Goal: Task Accomplishment & Management: Manage account settings

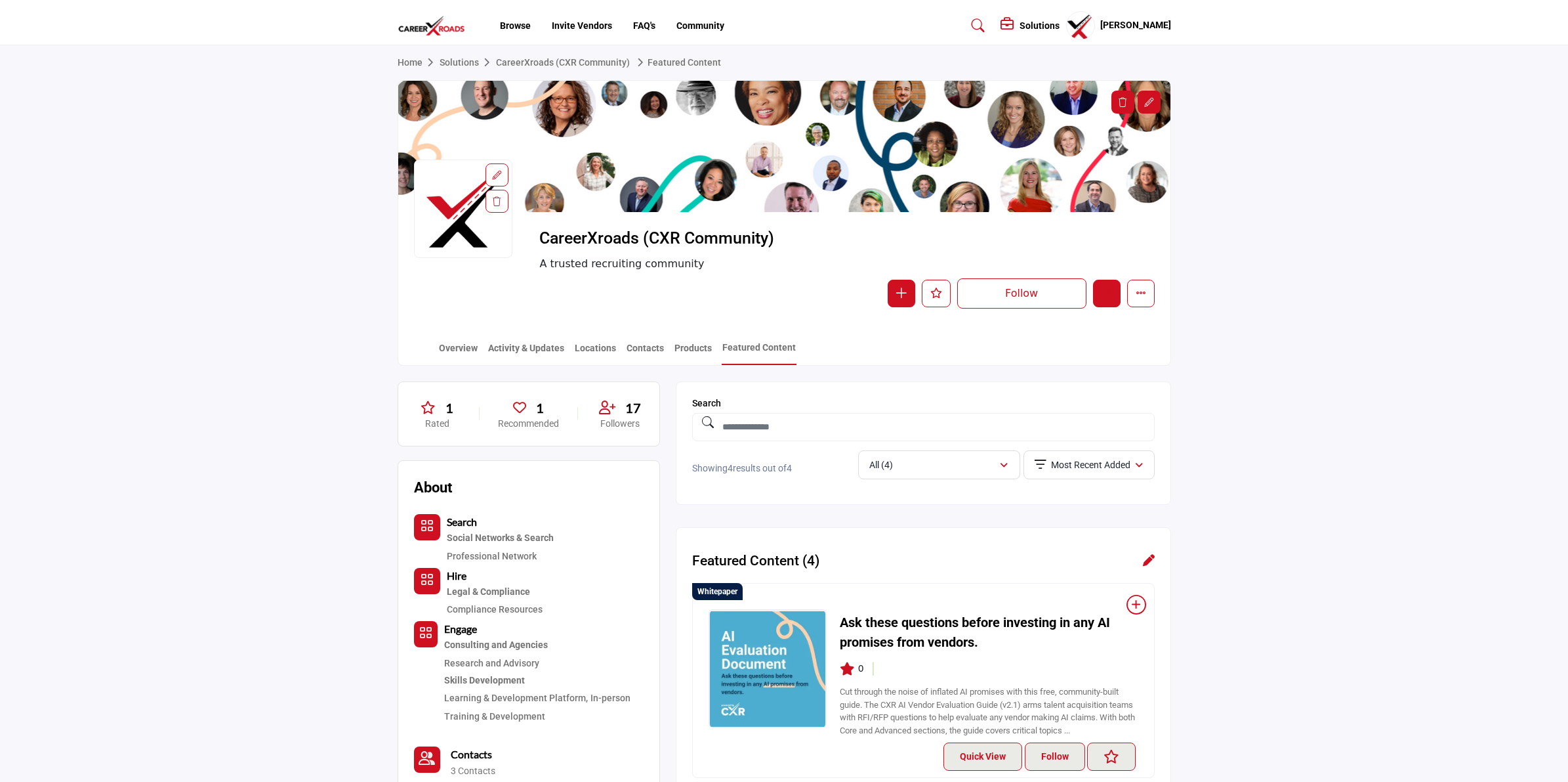
click at [1107, 293] on icon "Edit company" at bounding box center [1107, 293] width 11 height 11
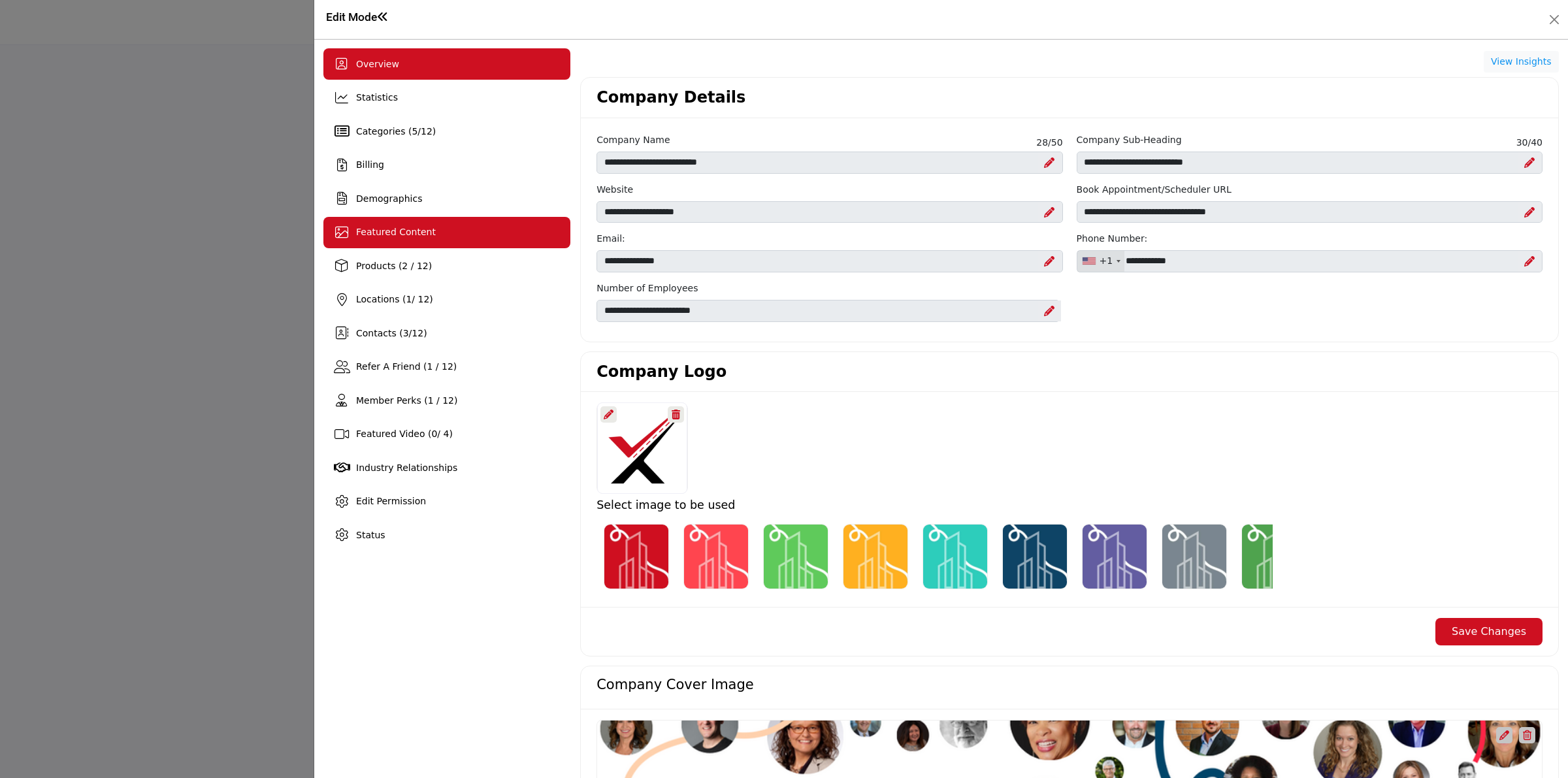
click at [420, 240] on div "Featured Content" at bounding box center [447, 232] width 247 height 31
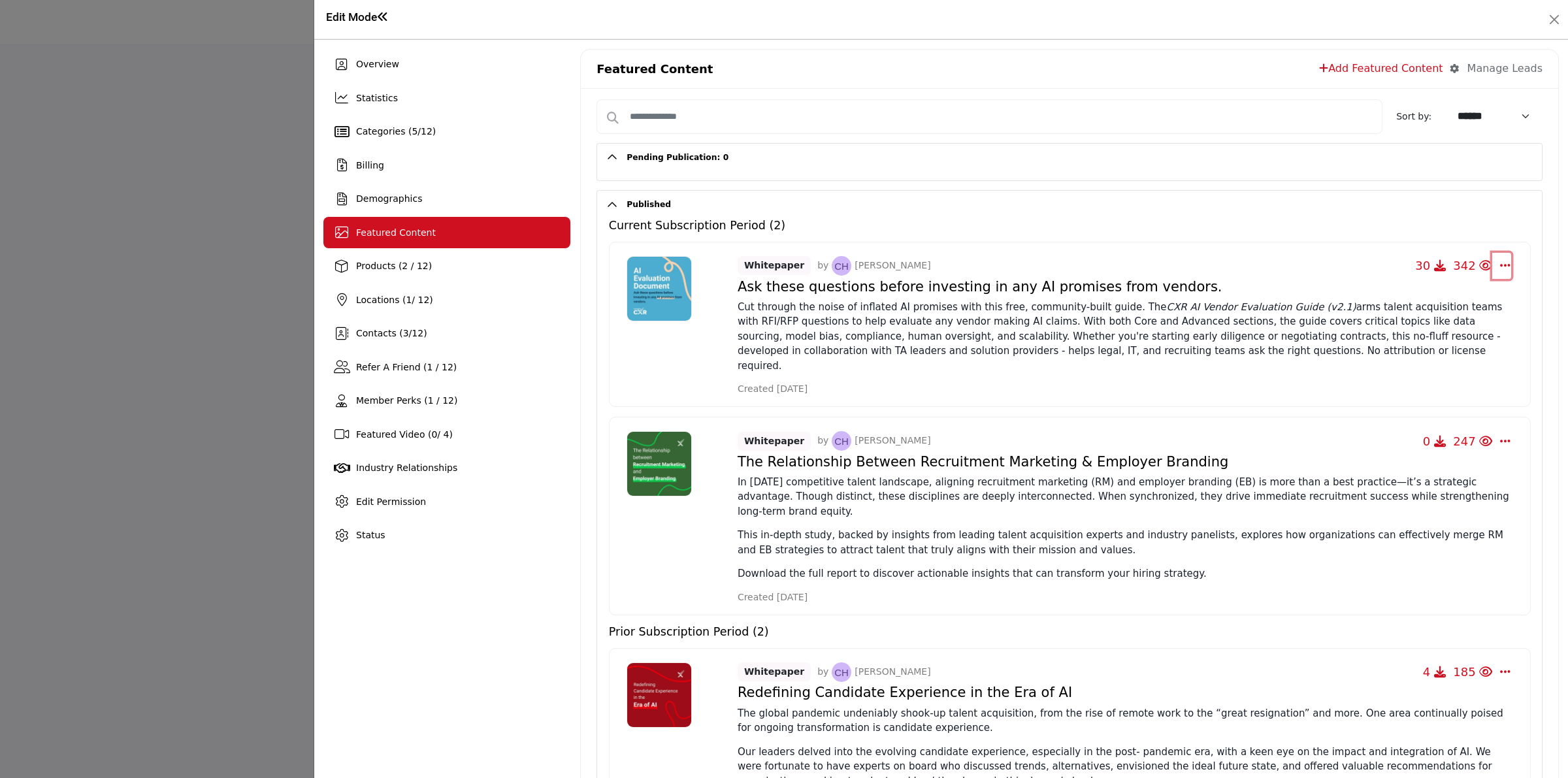
click at [1500, 266] on icon "Select Dropdown Options" at bounding box center [1505, 265] width 11 height 12
click at [1428, 399] on link "Edit" at bounding box center [1446, 391] width 159 height 23
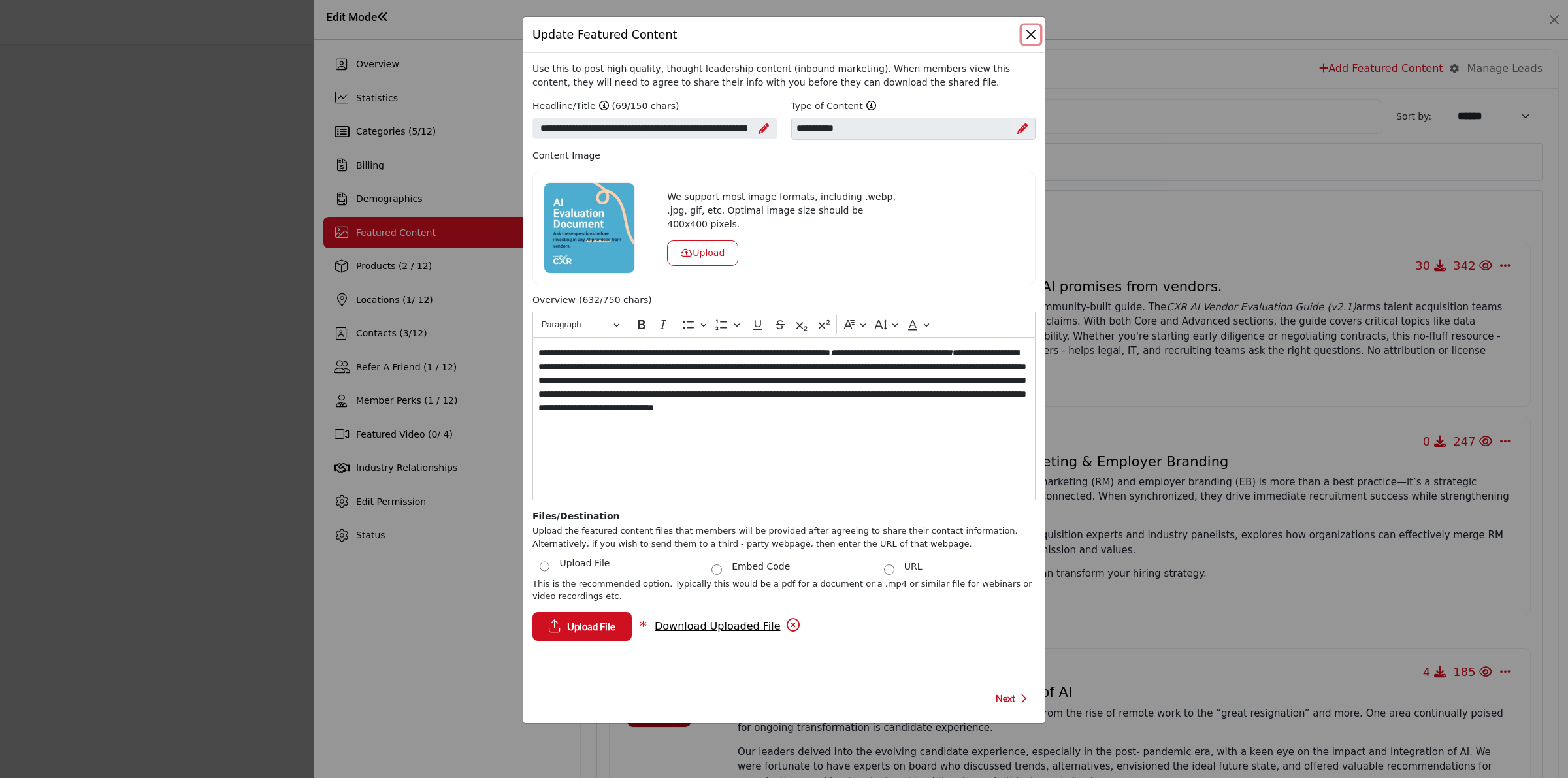
click at [1034, 37] on button "Close" at bounding box center [1031, 35] width 19 height 19
select select
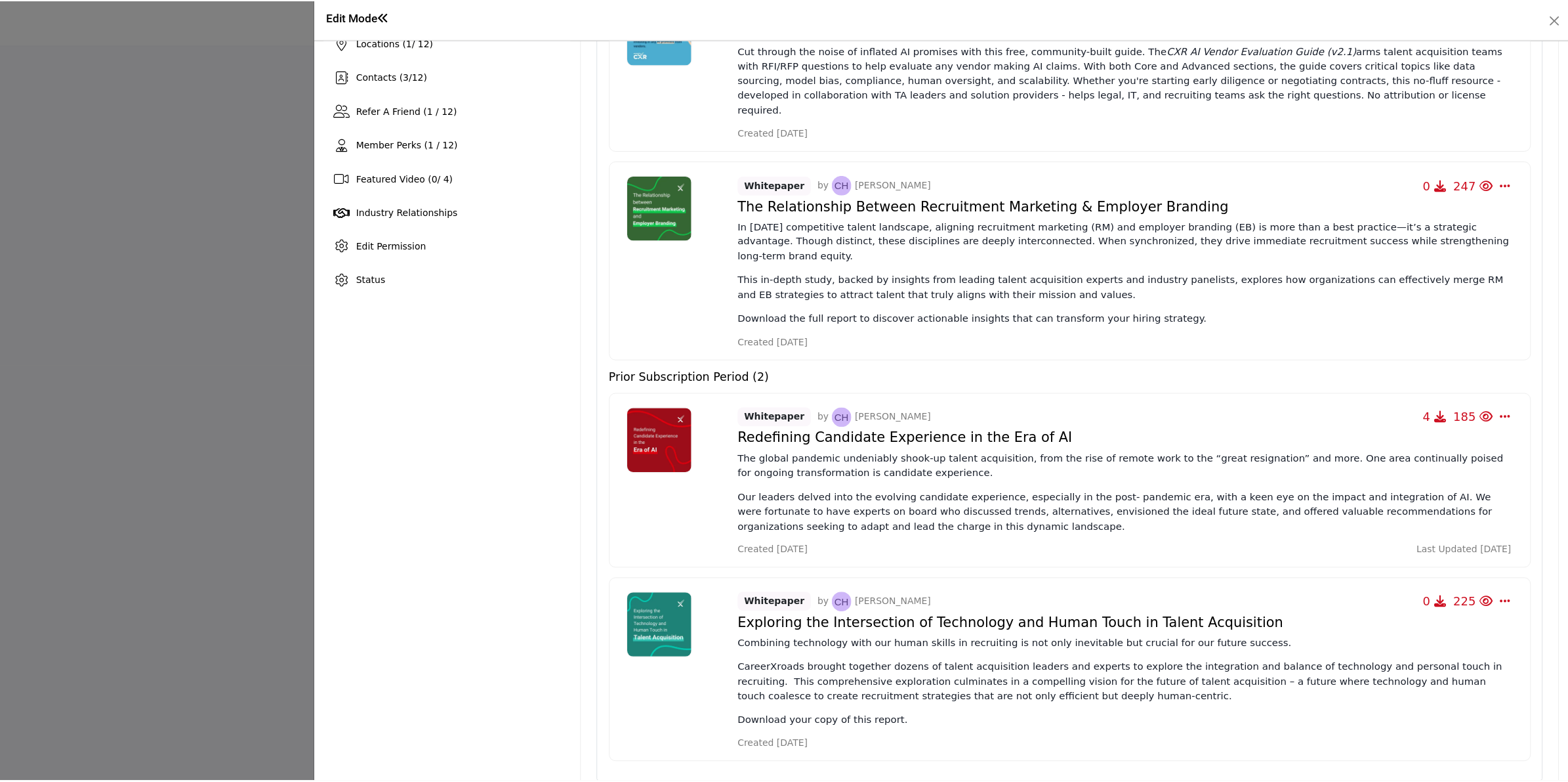
scroll to position [263, 0]
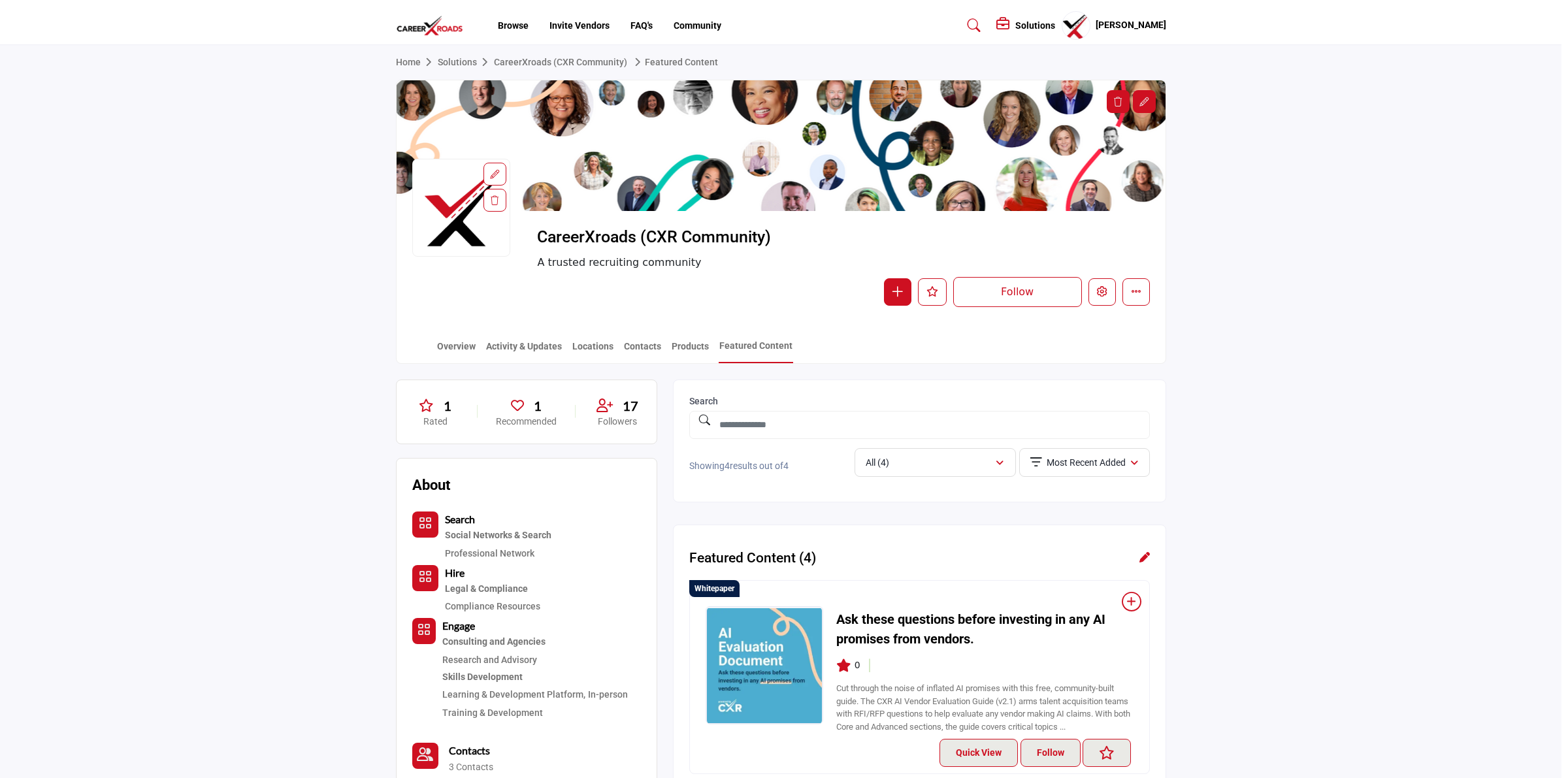
click at [197, 488] on div at bounding box center [784, 389] width 1568 height 778
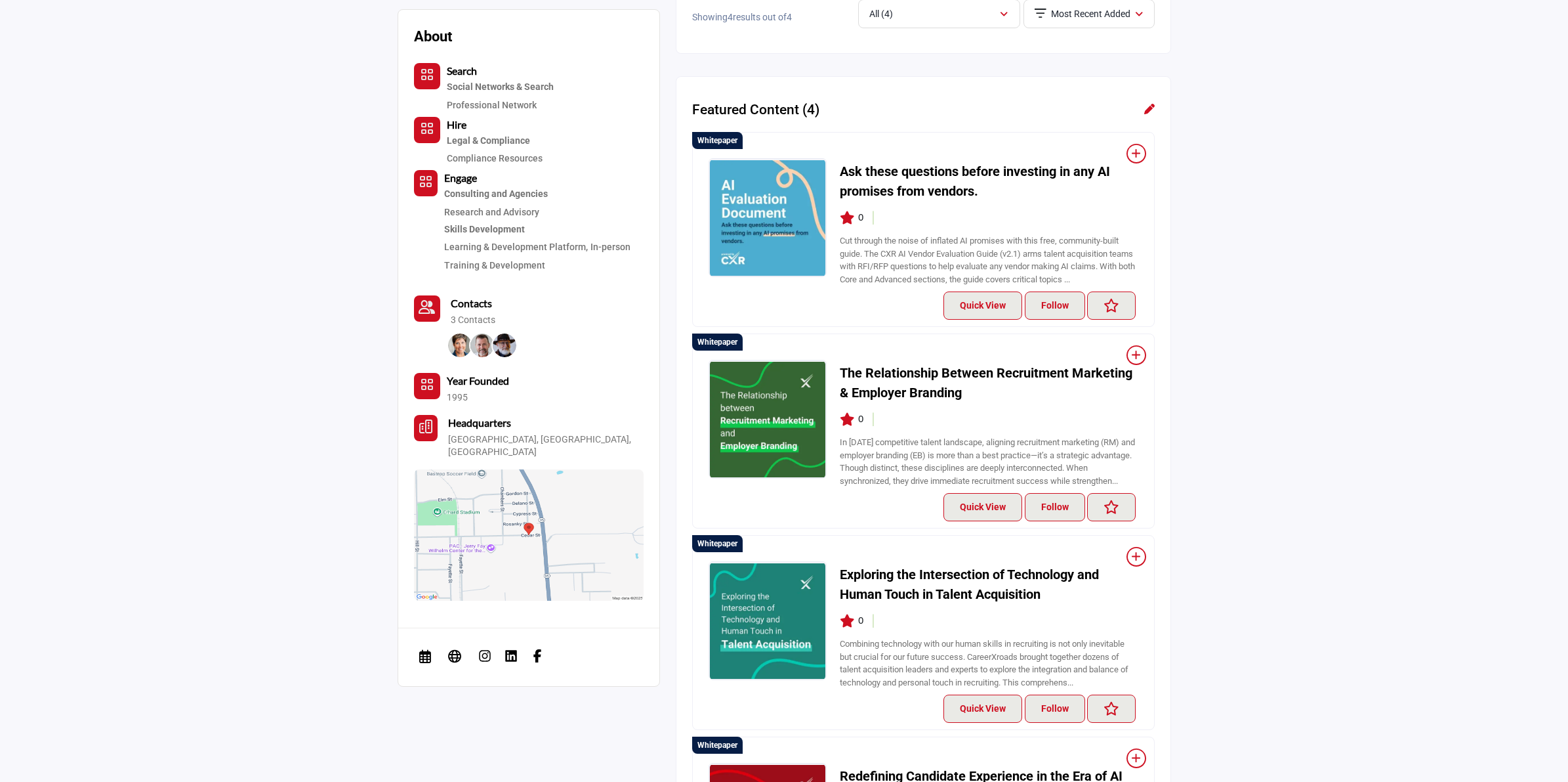
scroll to position [164, 0]
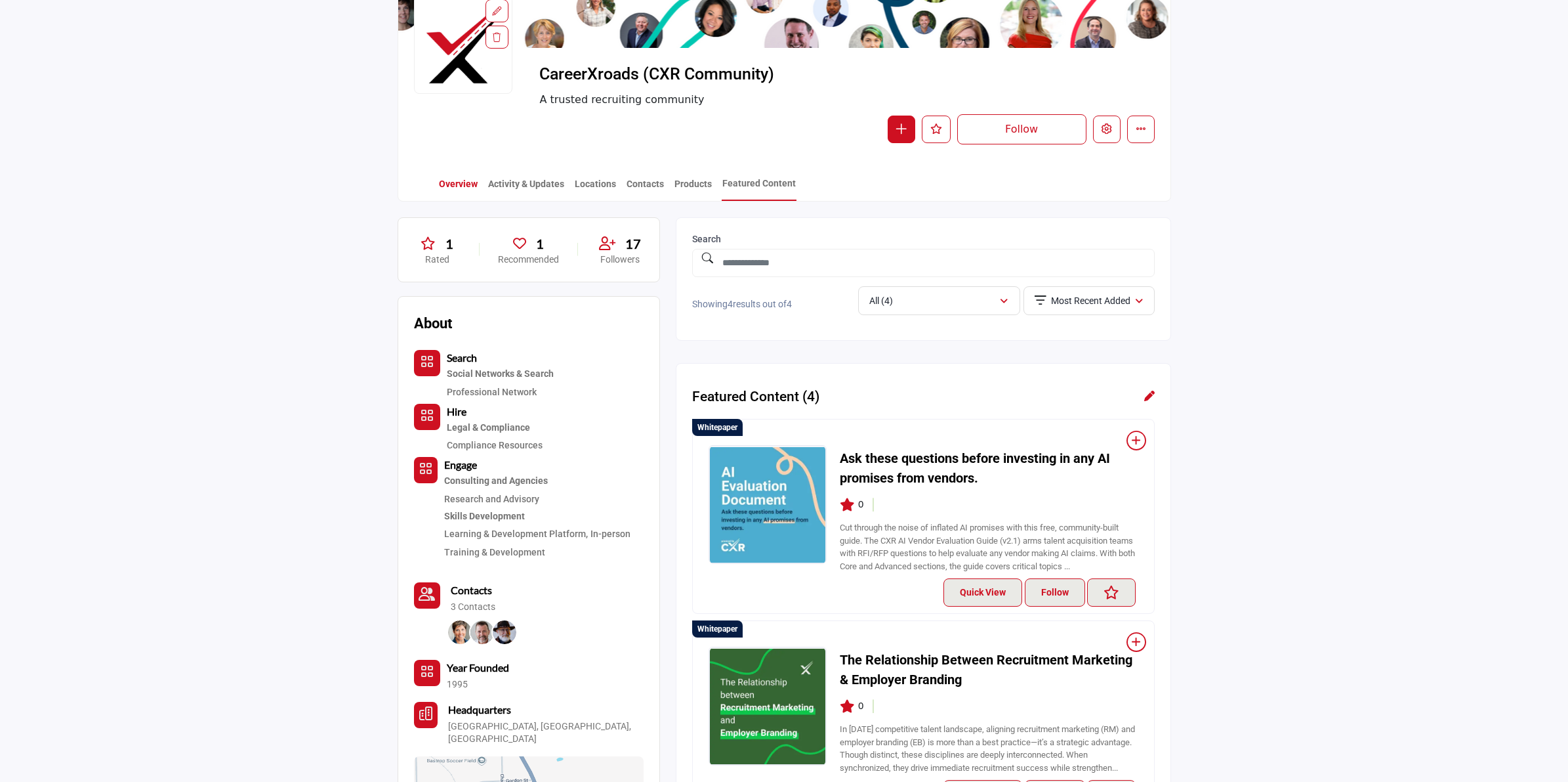
click at [446, 182] on link "Overview" at bounding box center [458, 189] width 40 height 23
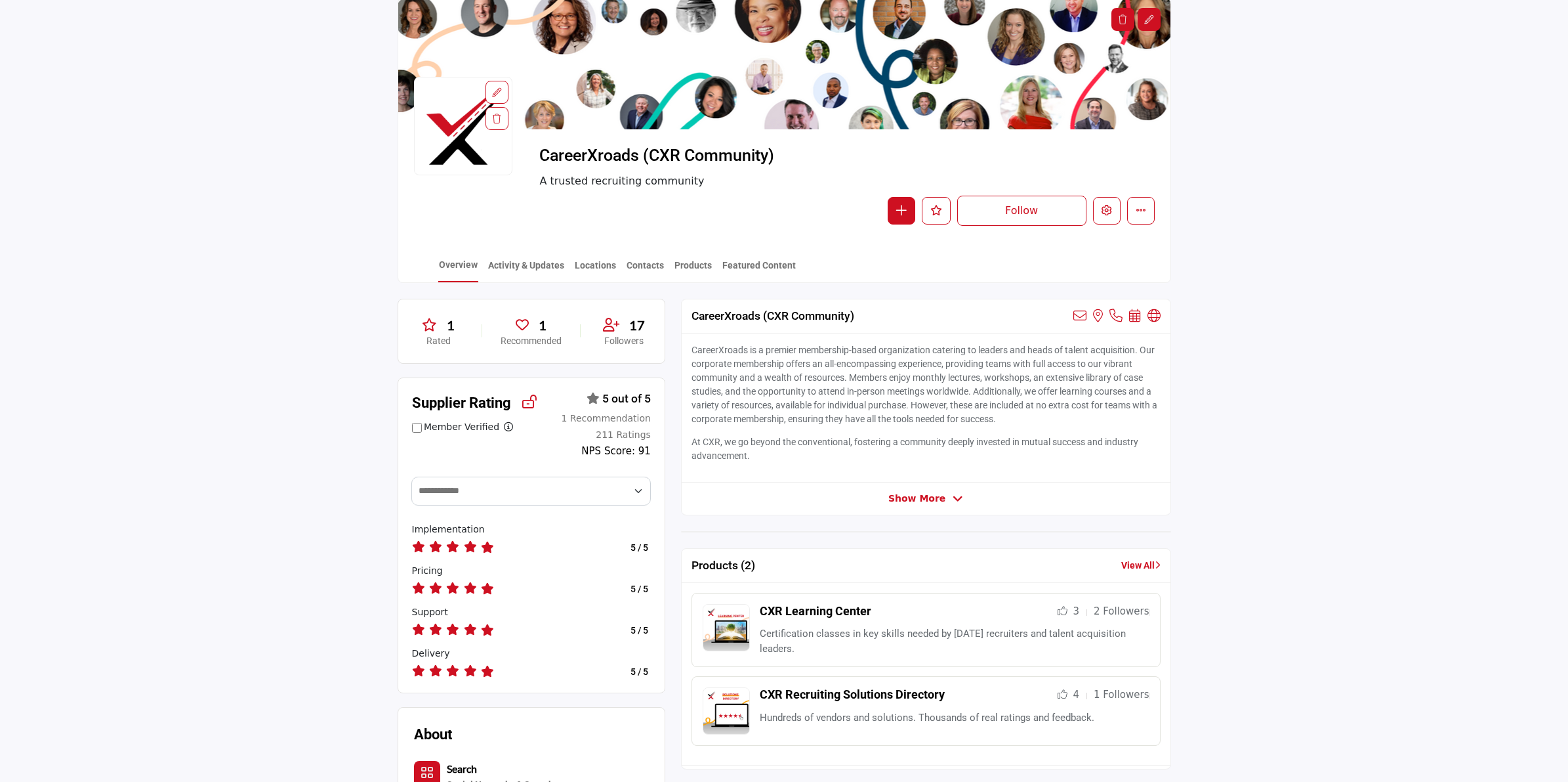
scroll to position [82, 0]
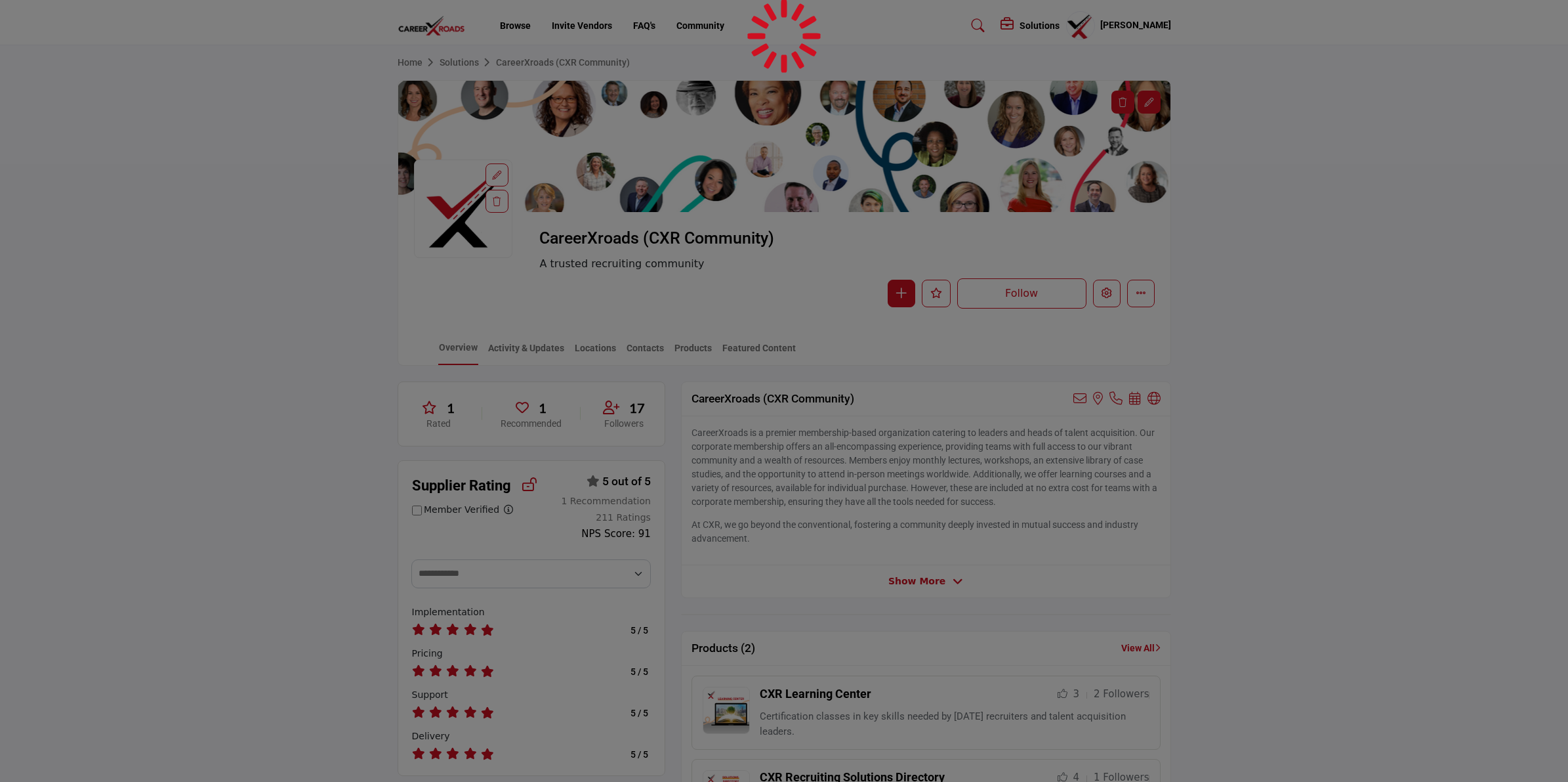
click at [1104, 296] on div at bounding box center [784, 391] width 1568 height 782
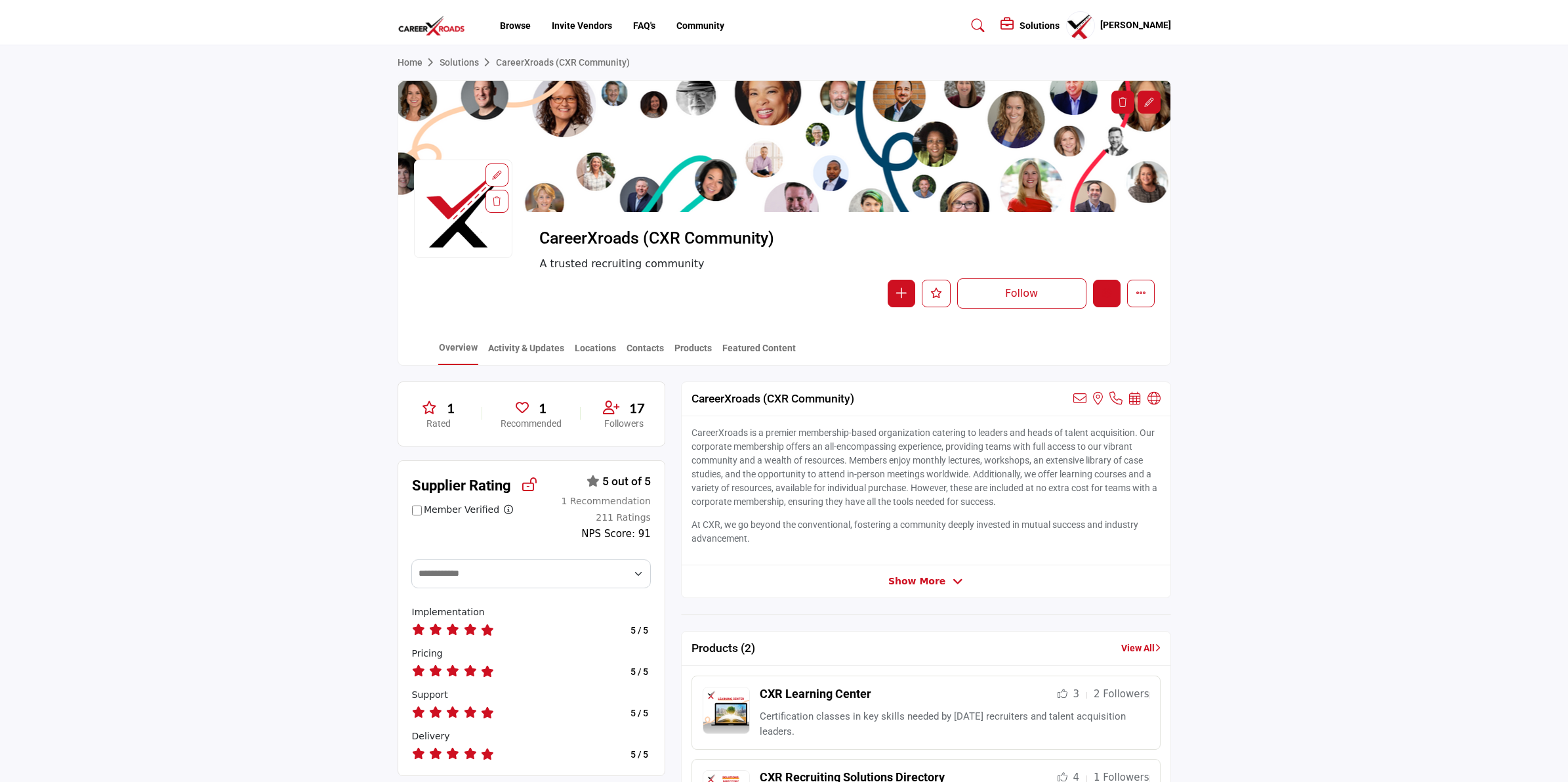
click at [1104, 296] on icon "Edit company" at bounding box center [1107, 293] width 11 height 11
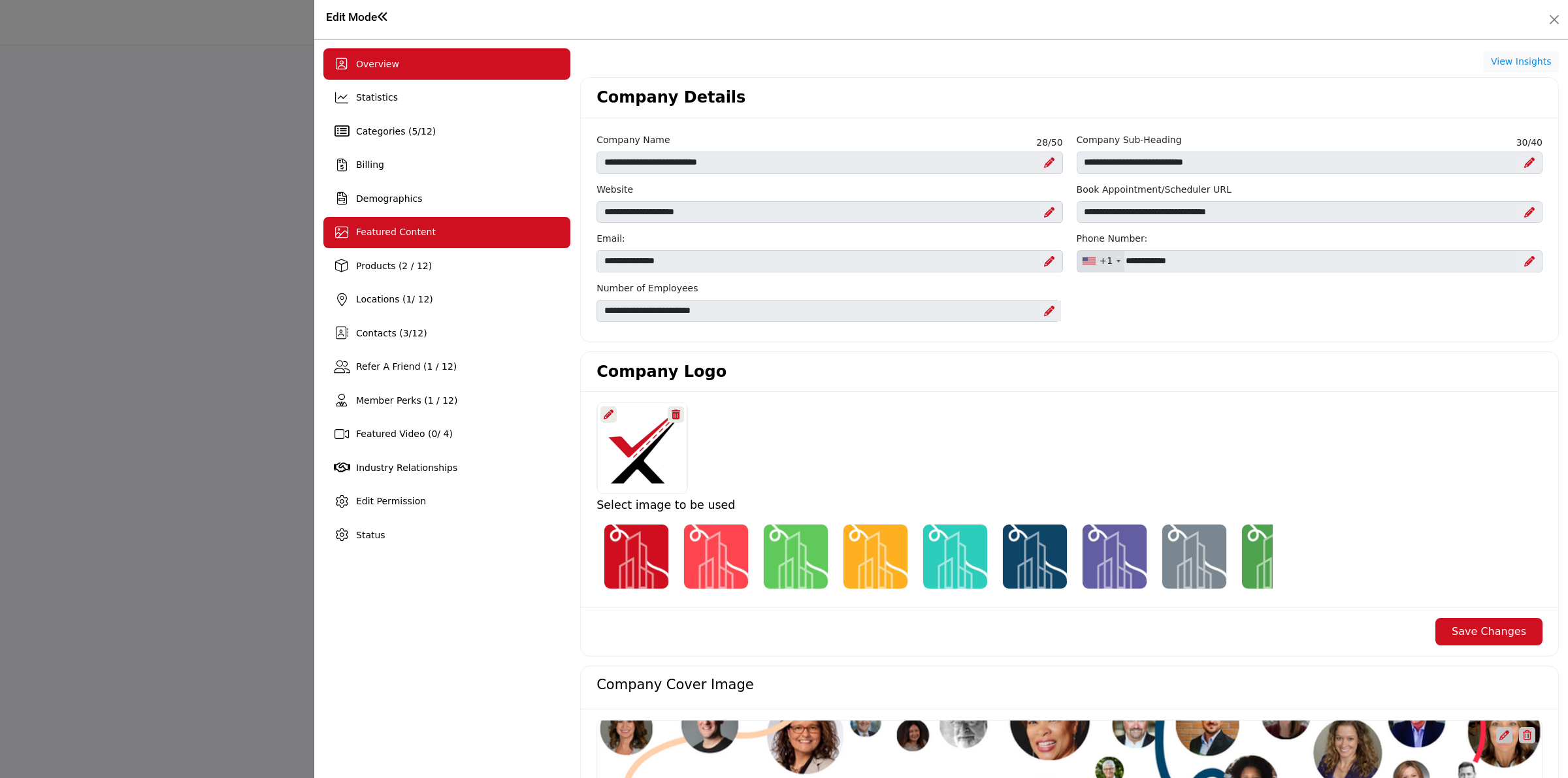
click at [462, 239] on div "Featured Content" at bounding box center [447, 232] width 247 height 31
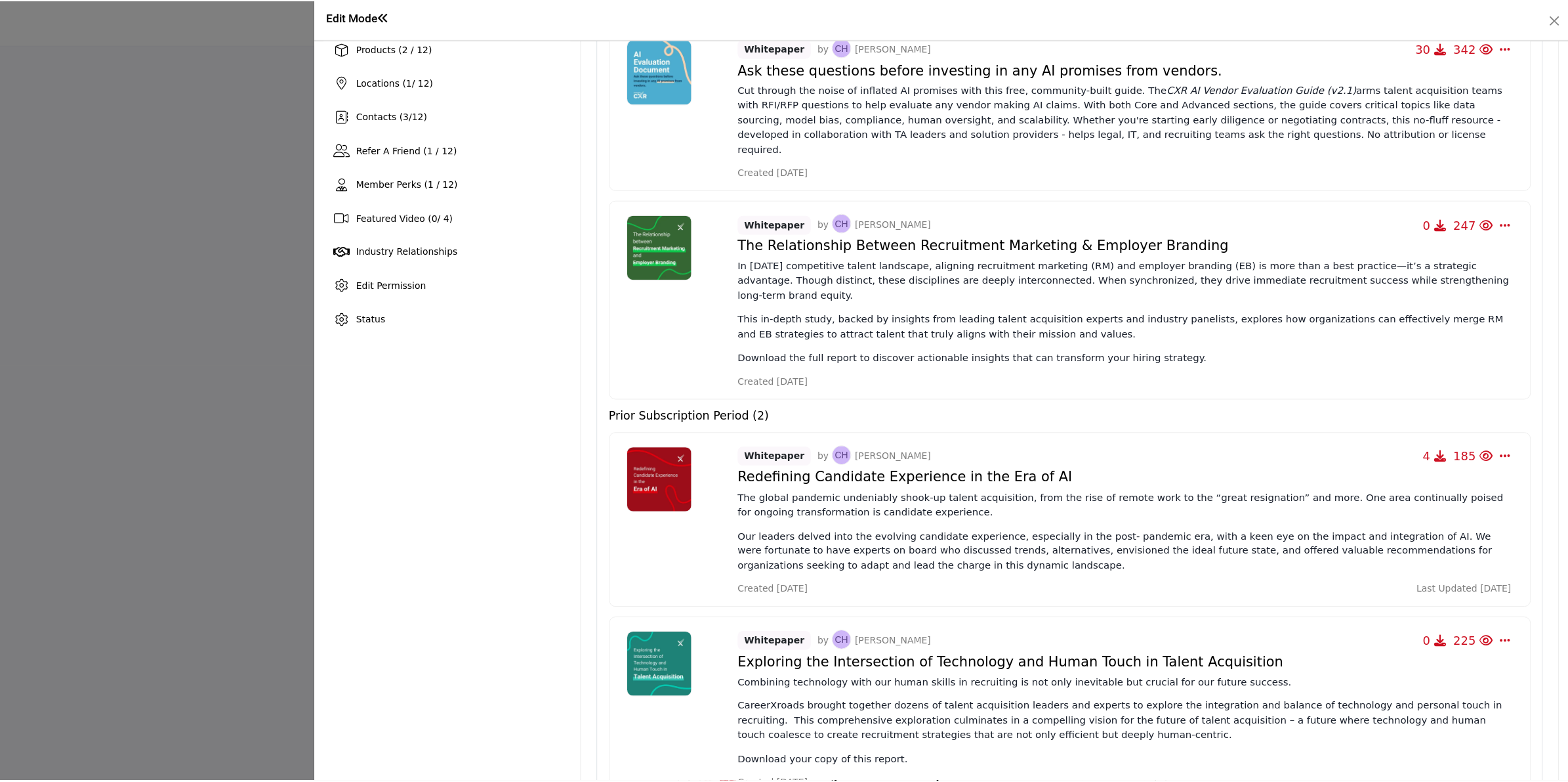
scroll to position [246, 0]
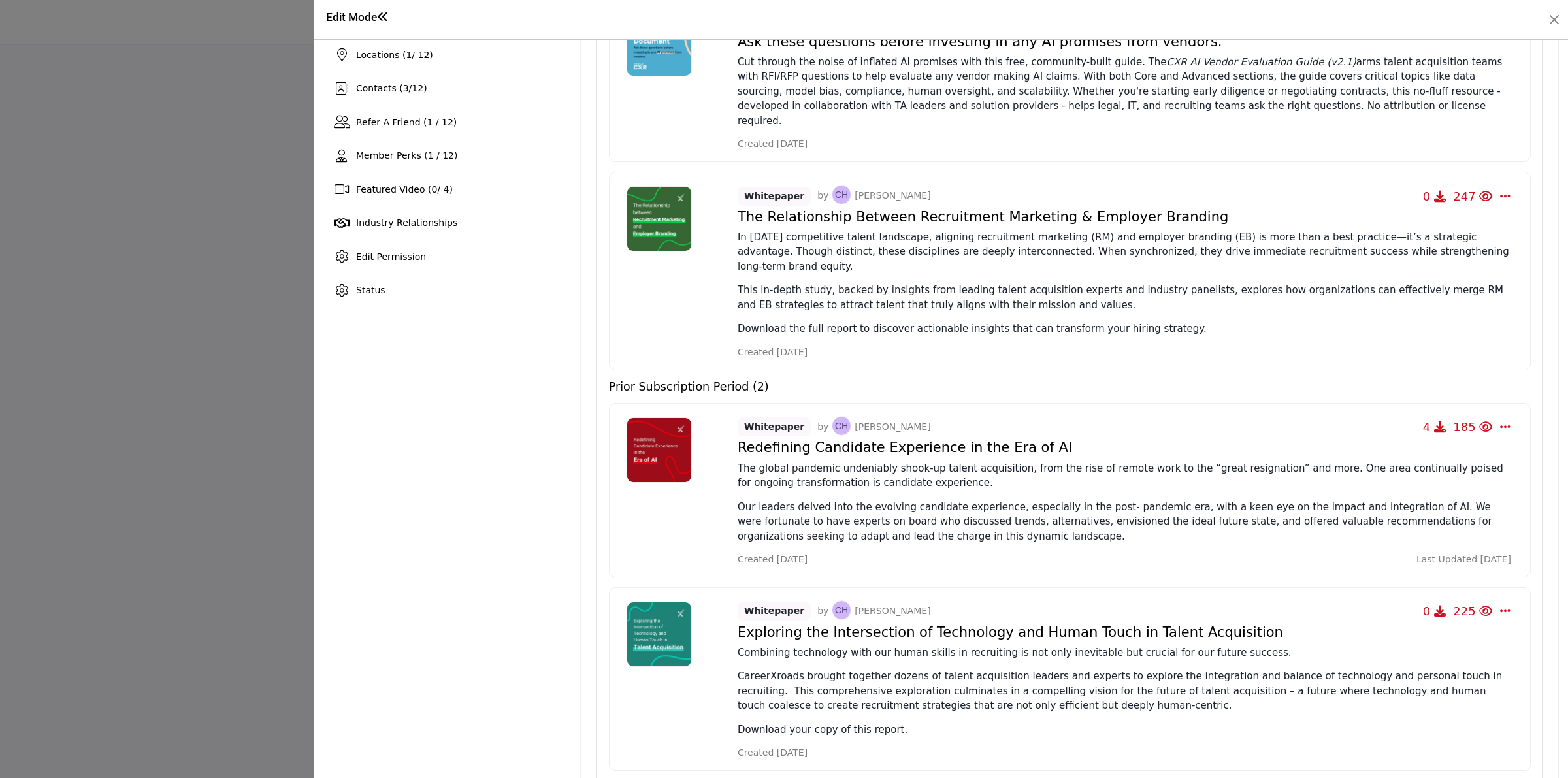
click at [293, 374] on div at bounding box center [784, 389] width 1568 height 778
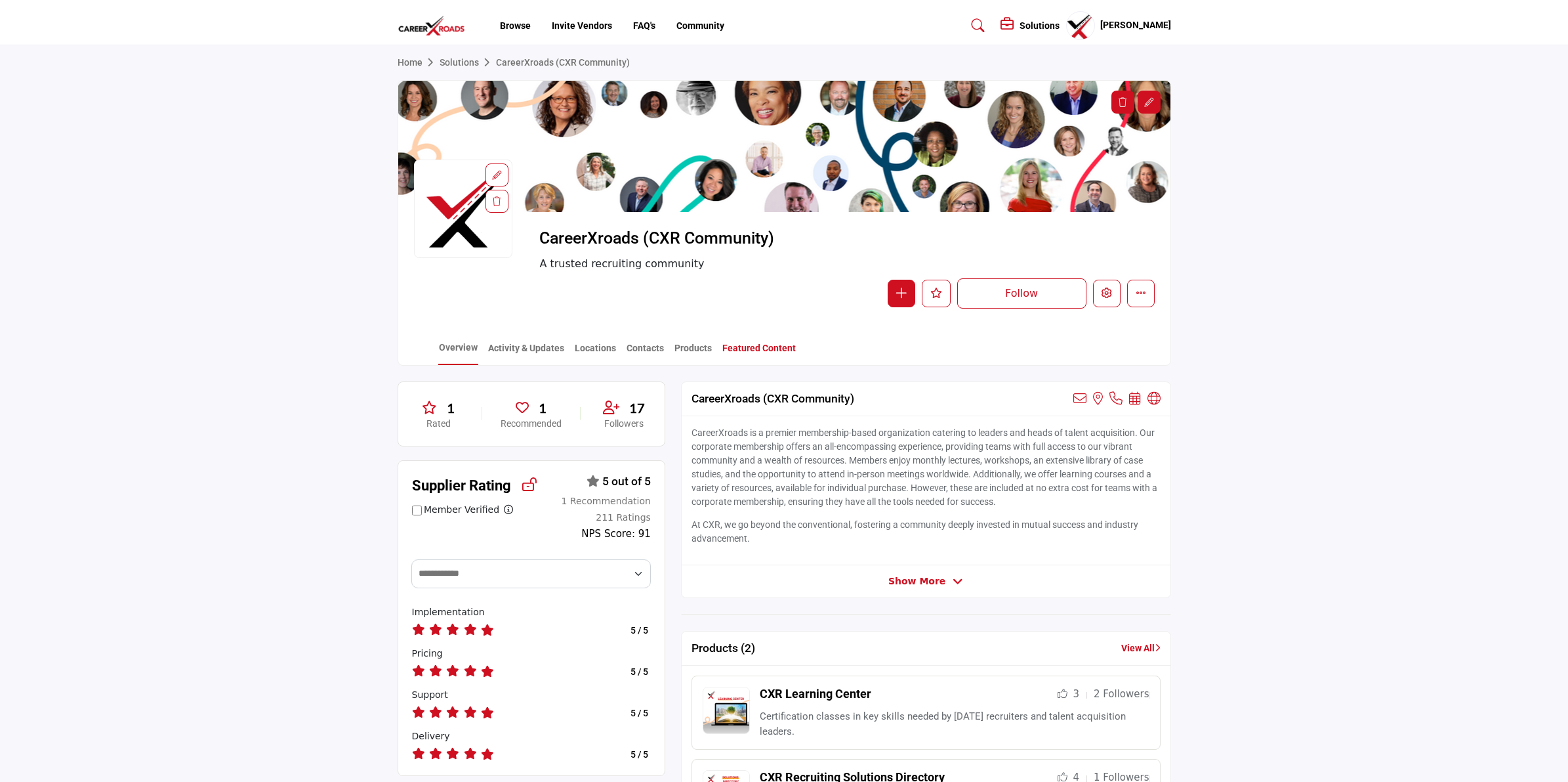
click at [751, 348] on link "Featured Content" at bounding box center [759, 353] width 75 height 23
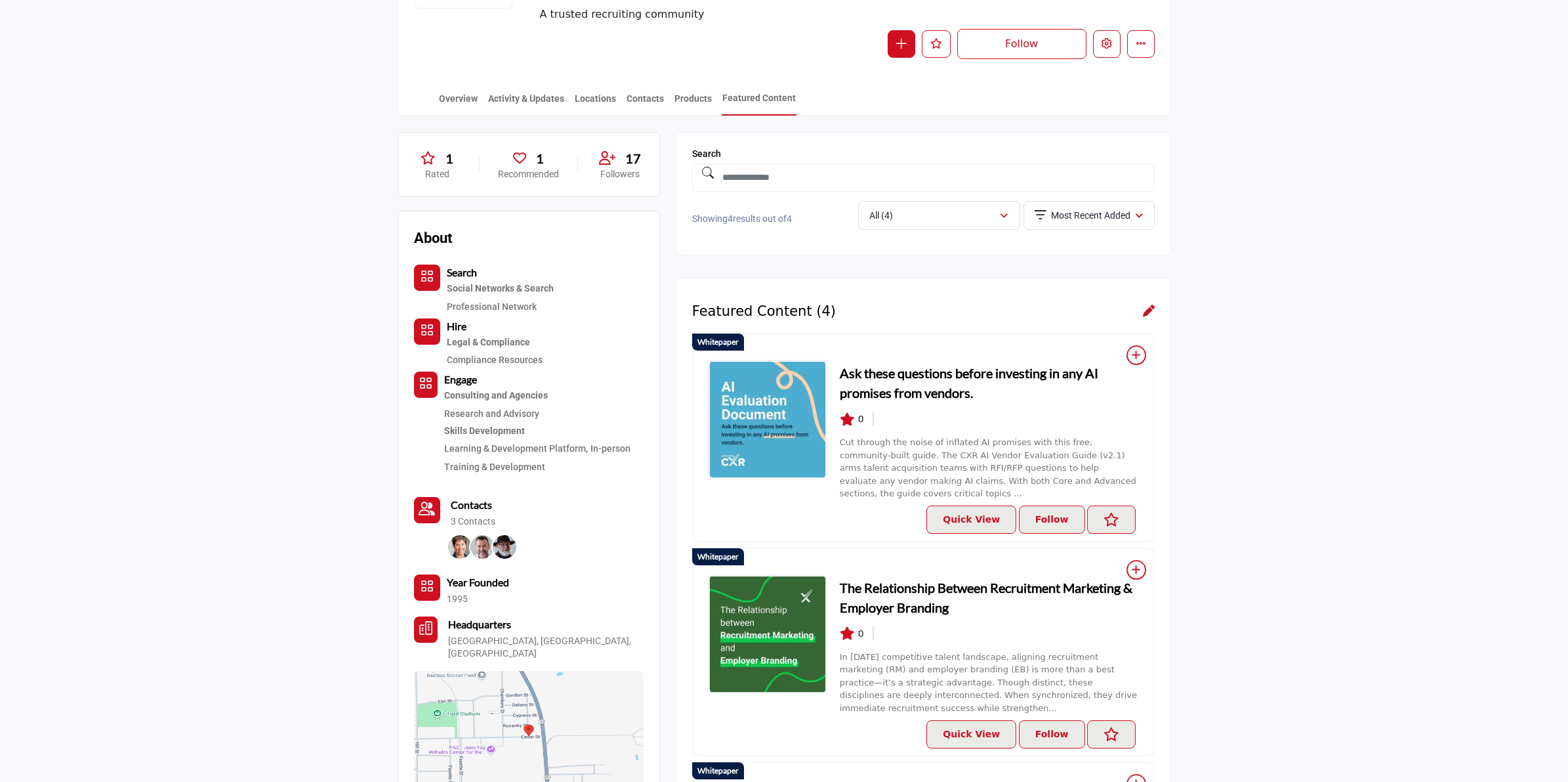
scroll to position [246, 0]
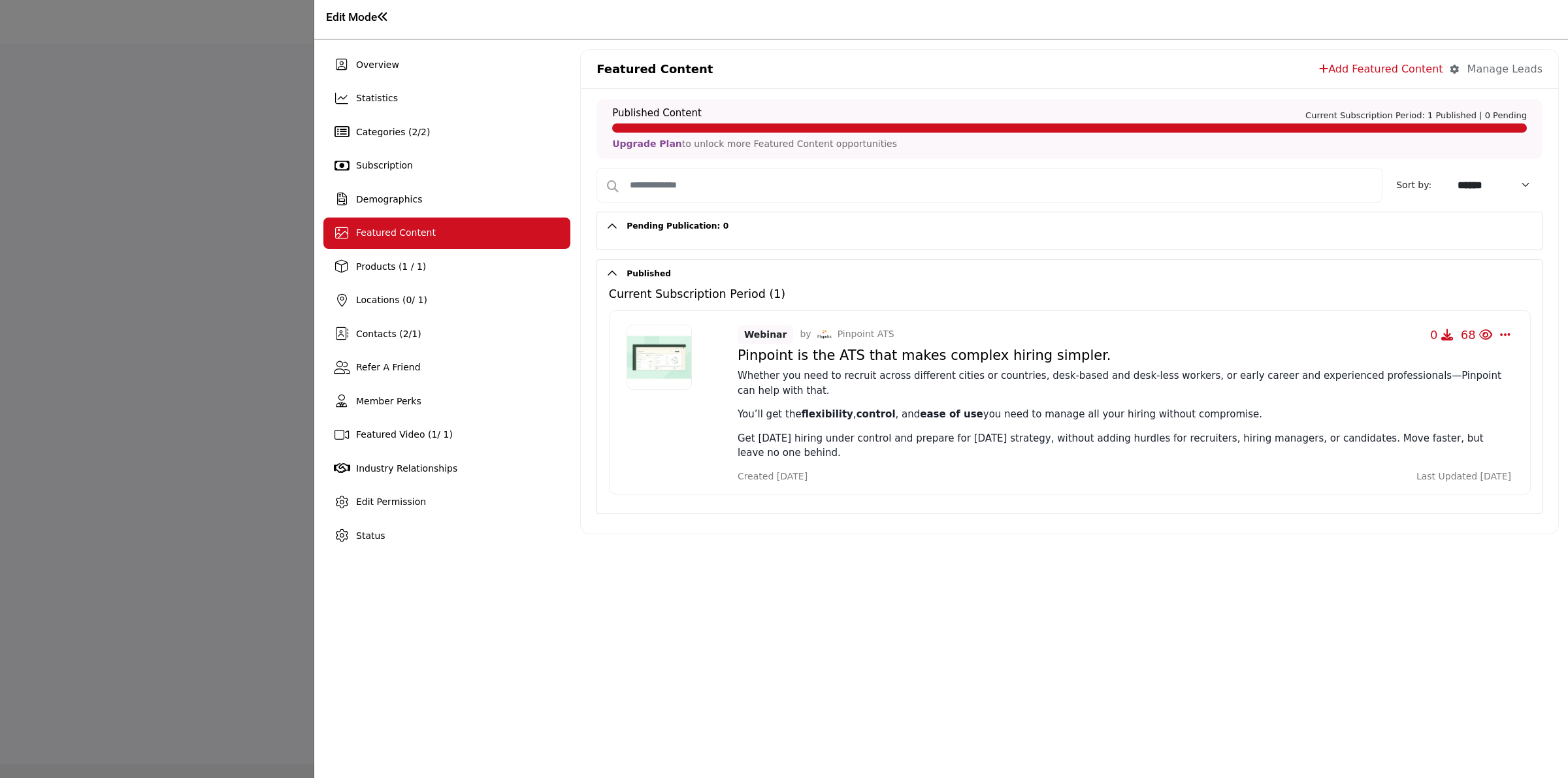
click at [138, 341] on div at bounding box center [784, 389] width 1568 height 778
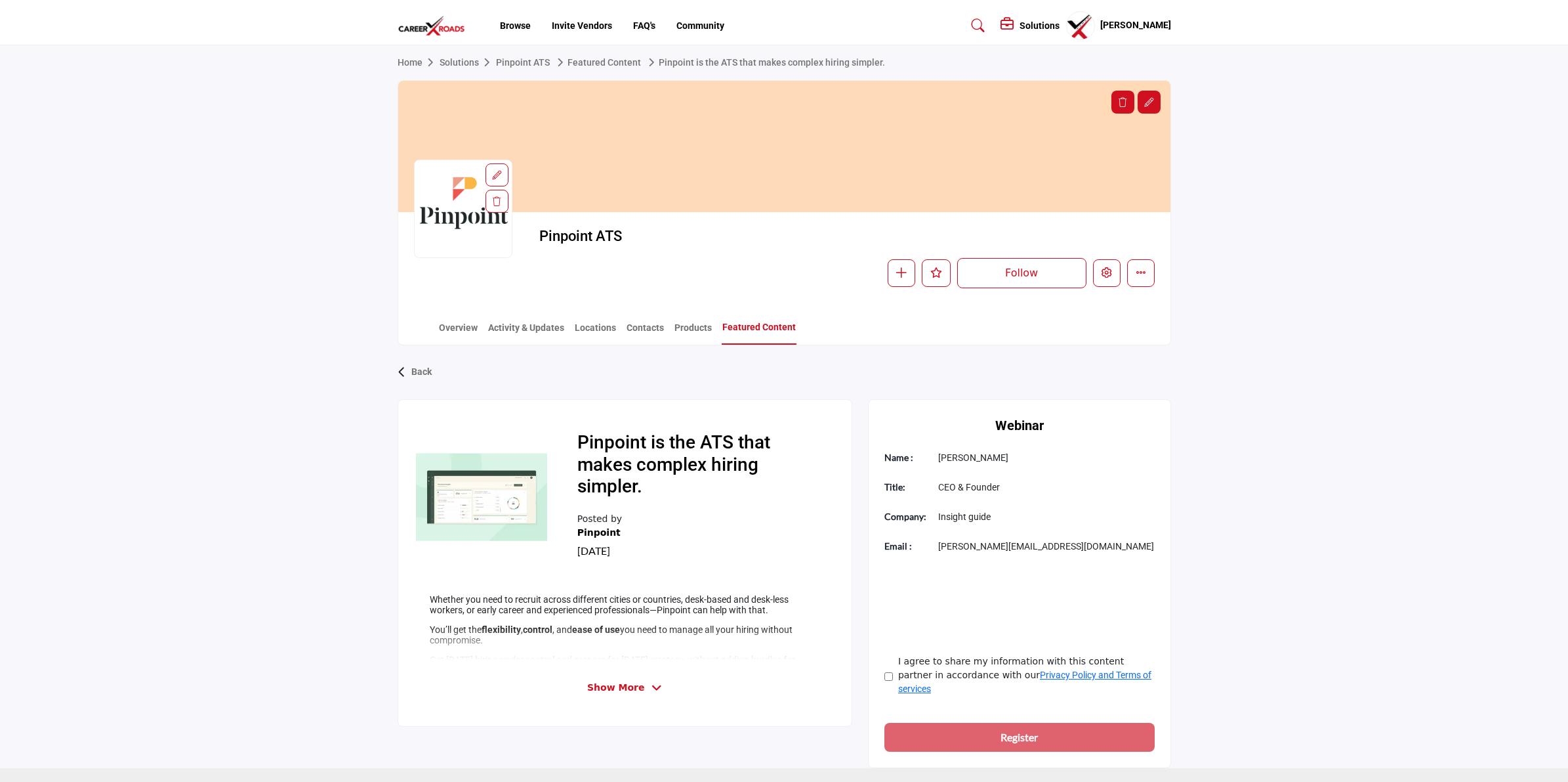
click at [767, 328] on link "Featured Content" at bounding box center [759, 332] width 75 height 24
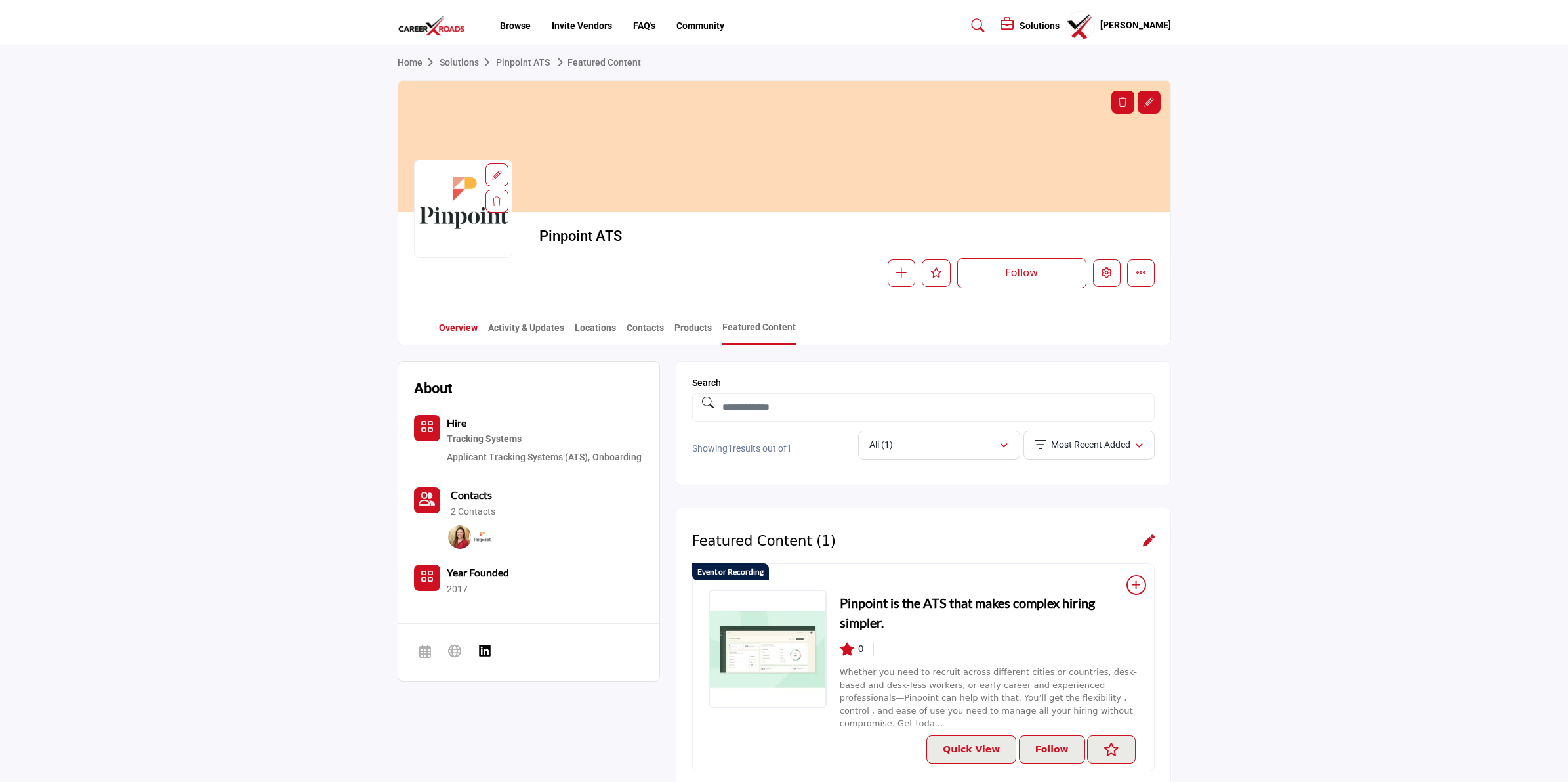
click at [461, 324] on link "Overview" at bounding box center [458, 332] width 40 height 23
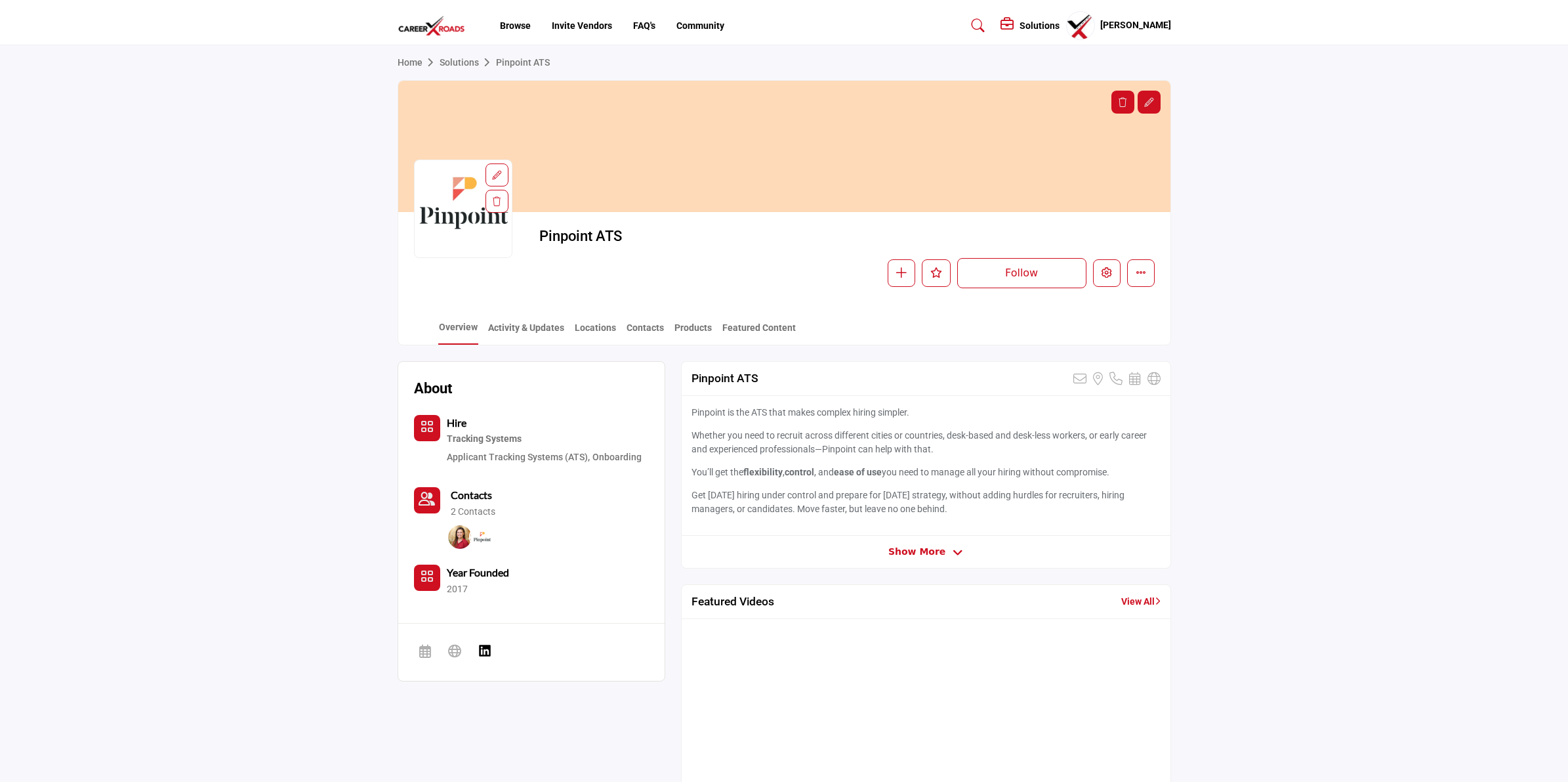
click at [450, 24] on img at bounding box center [435, 26] width 75 height 21
click at [765, 323] on link "Featured Content" at bounding box center [759, 332] width 75 height 23
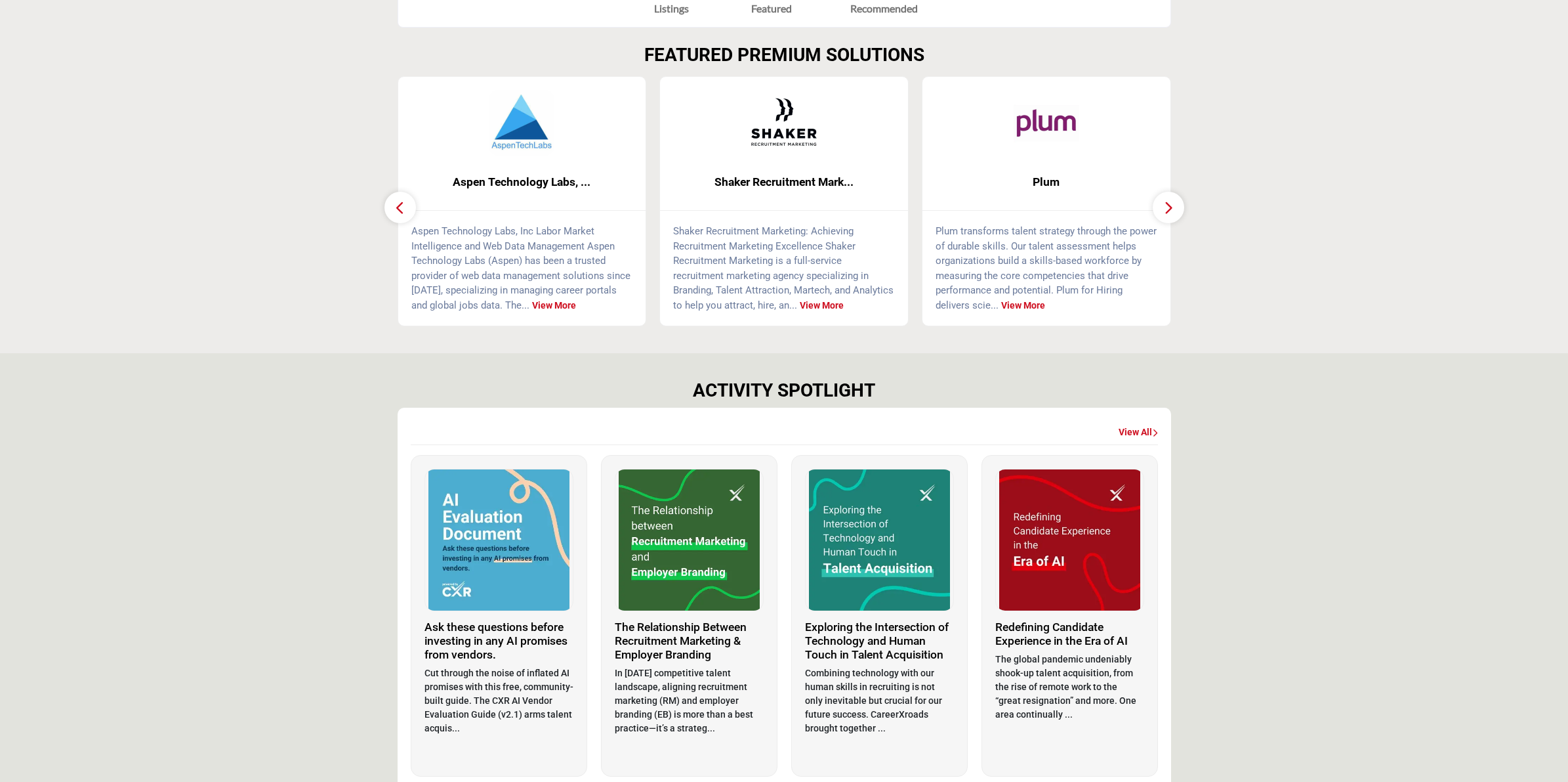
scroll to position [492, 0]
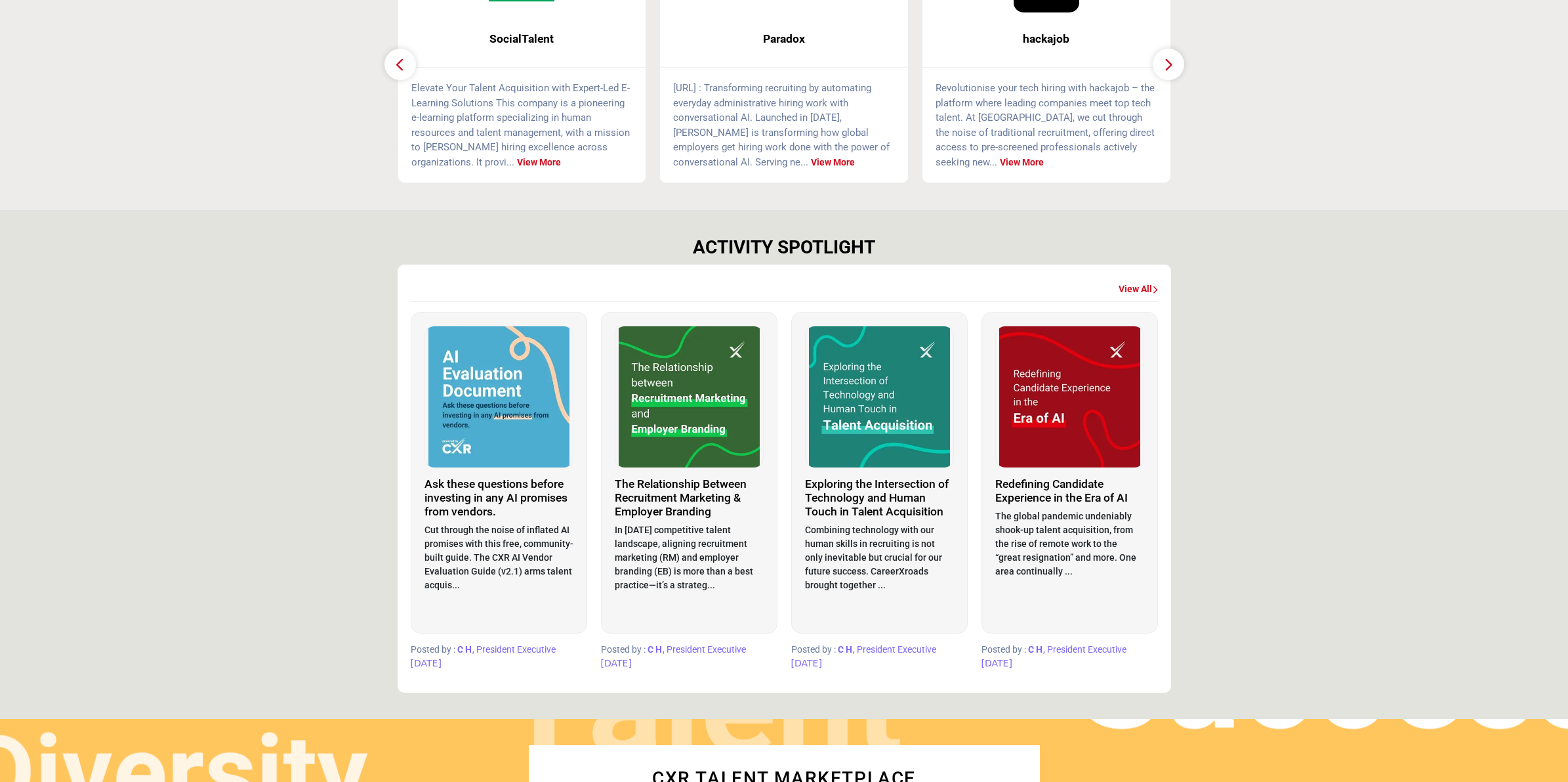
click at [1133, 286] on link "View All" at bounding box center [1138, 290] width 39 height 13
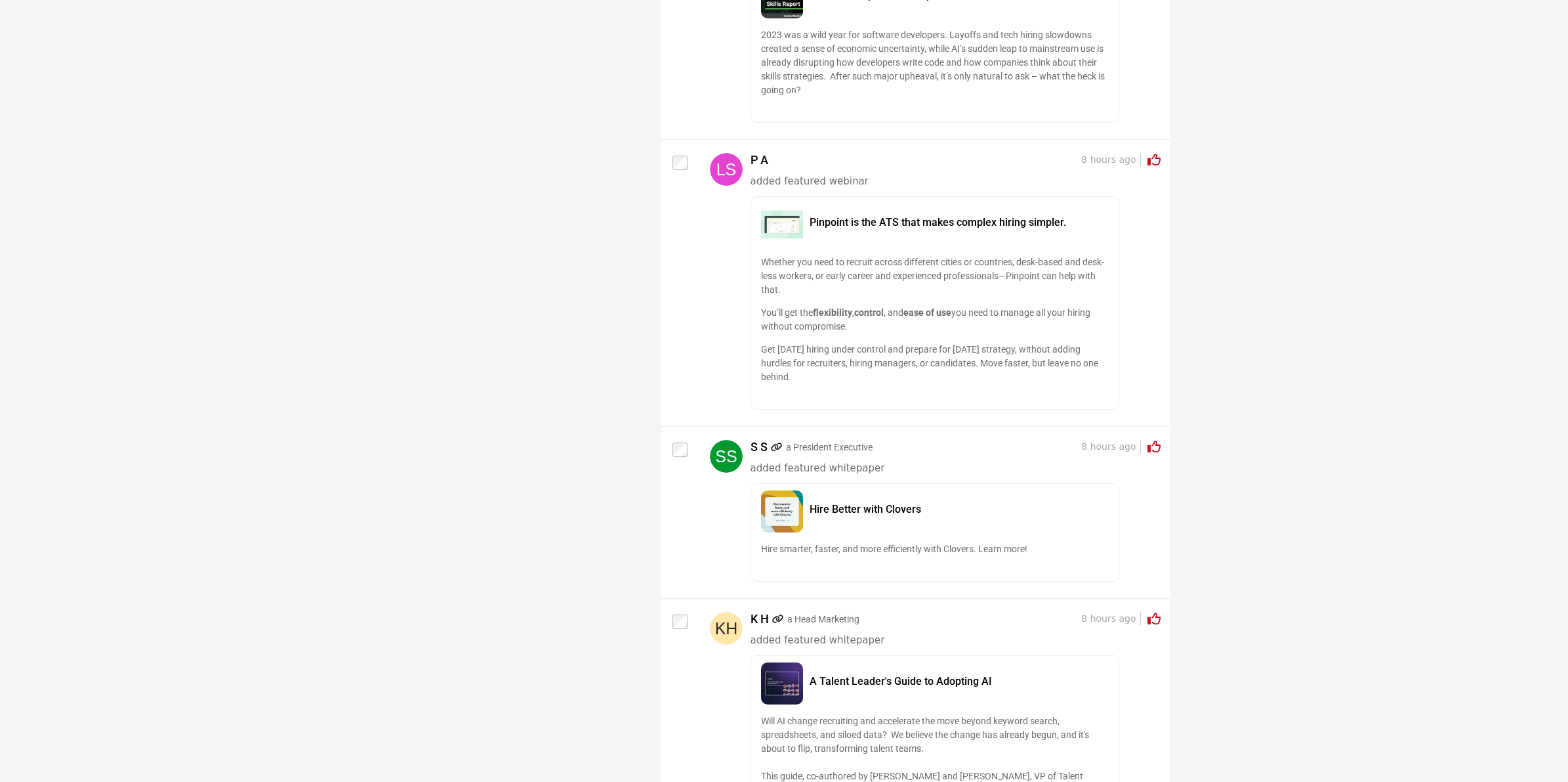
scroll to position [11897, 0]
